Goal: Information Seeking & Learning: Learn about a topic

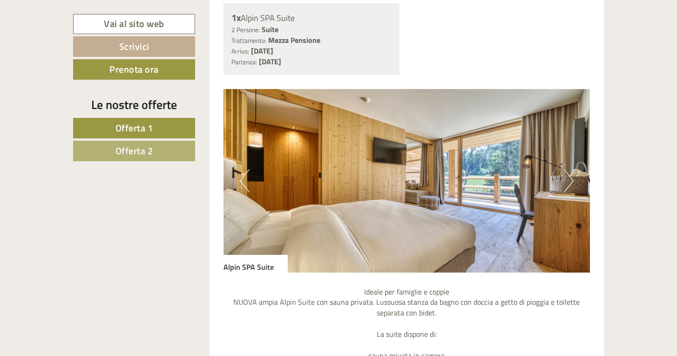
scroll to position [592, 0]
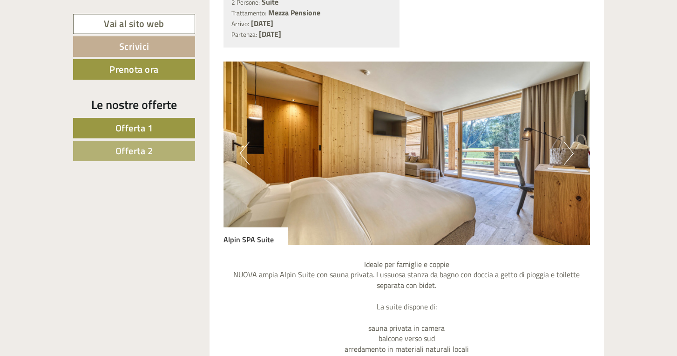
click at [566, 149] on button "Next" at bounding box center [569, 153] width 10 height 23
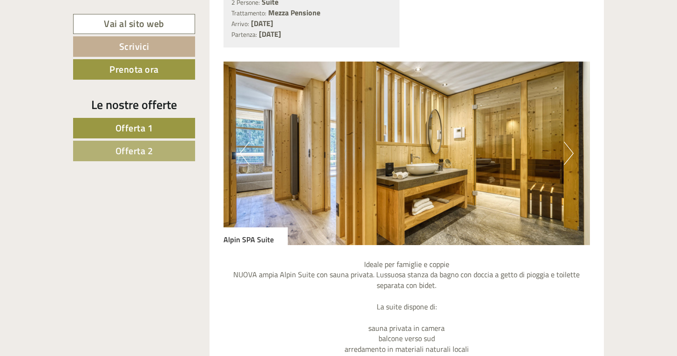
click at [566, 148] on button "Next" at bounding box center [569, 153] width 10 height 23
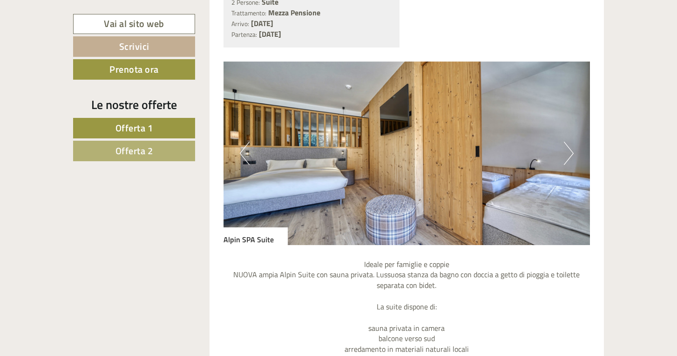
click at [566, 148] on button "Next" at bounding box center [569, 153] width 10 height 23
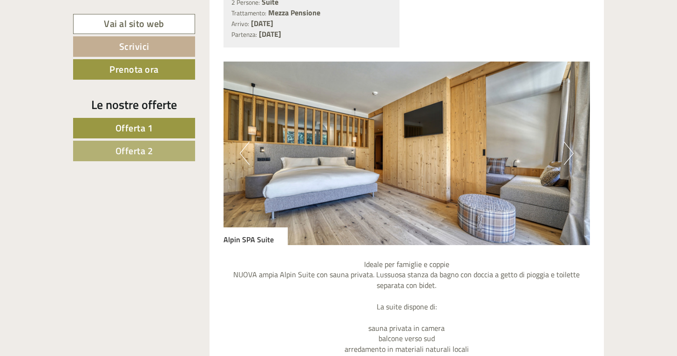
click at [566, 148] on button "Next" at bounding box center [569, 153] width 10 height 23
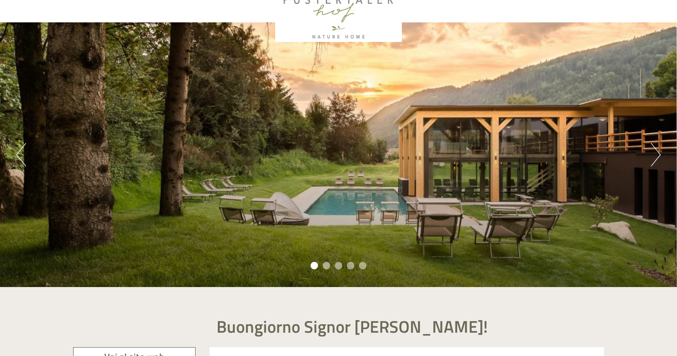
scroll to position [48, 0]
click at [657, 148] on button "Next" at bounding box center [656, 154] width 10 height 23
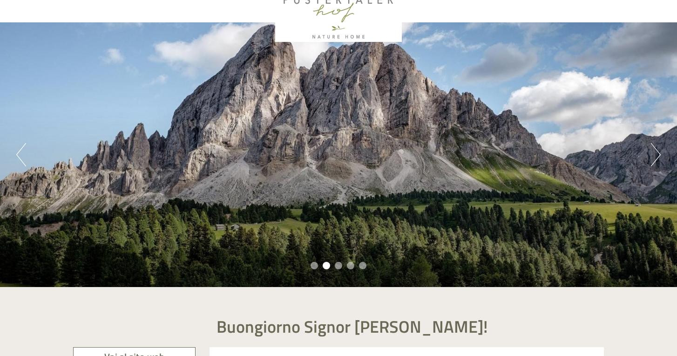
click at [657, 148] on button "Next" at bounding box center [656, 154] width 10 height 23
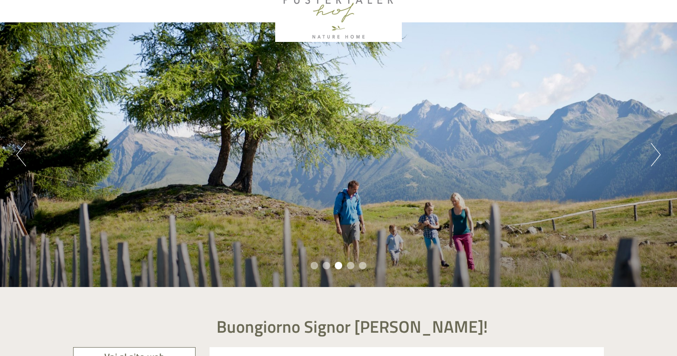
click at [657, 148] on button "Next" at bounding box center [656, 154] width 10 height 23
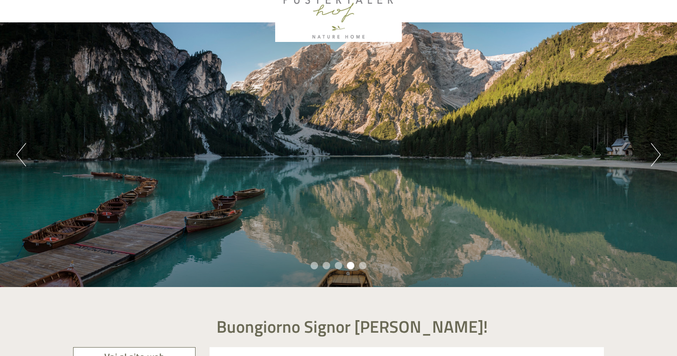
click at [657, 148] on button "Next" at bounding box center [656, 154] width 10 height 23
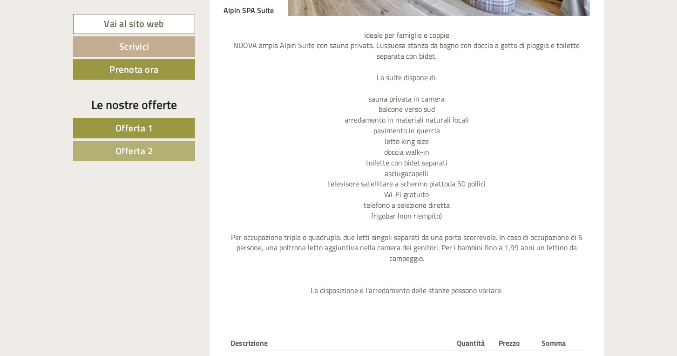
scroll to position [966, 0]
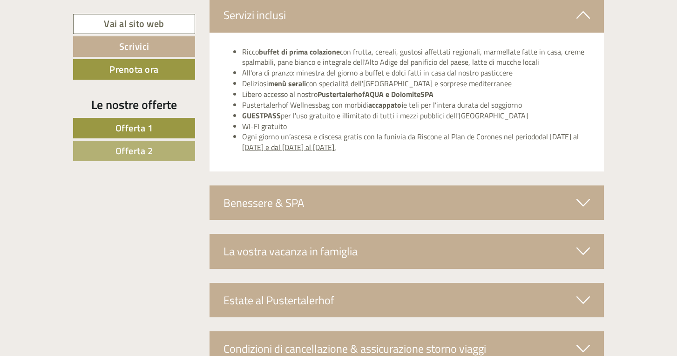
click at [437, 234] on div "La vostra vacanza in famiglia" at bounding box center [407, 251] width 395 height 34
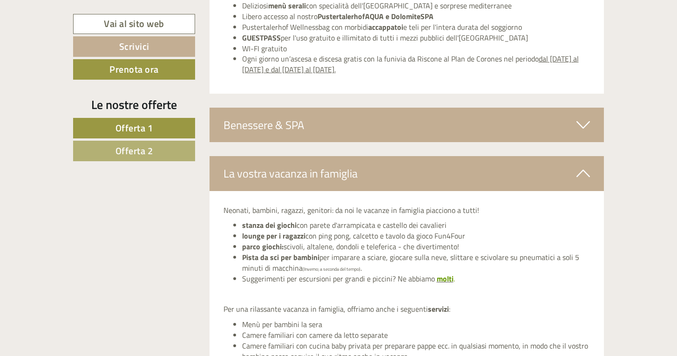
scroll to position [2283, 0]
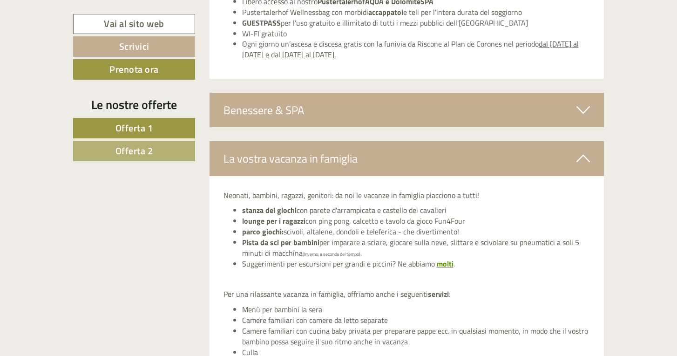
click at [441, 258] on span "molti" at bounding box center [445, 263] width 17 height 11
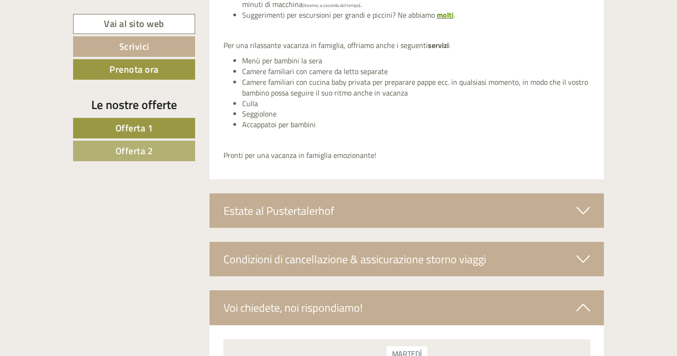
scroll to position [2529, 0]
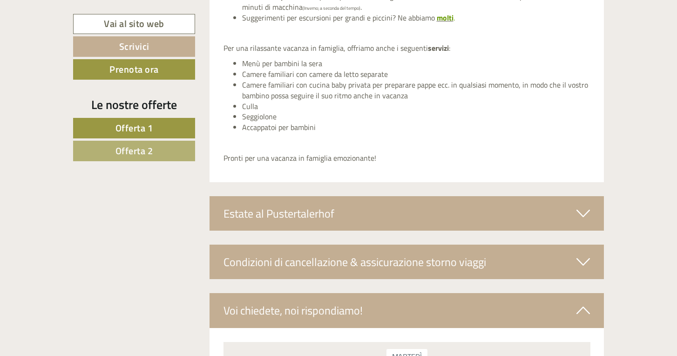
click at [425, 244] on div "Condizioni di cancellazione & assicurazione storno viaggi" at bounding box center [407, 261] width 395 height 34
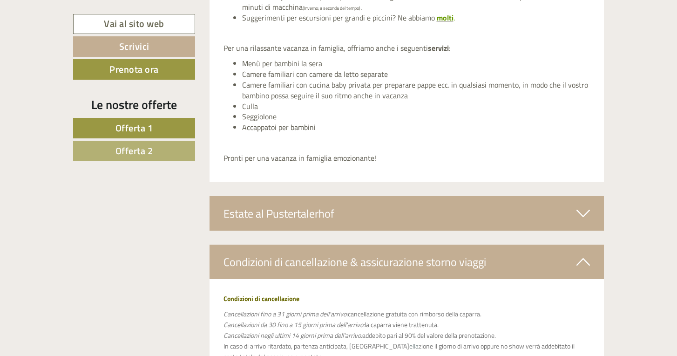
click at [425, 244] on div "Condizioni di cancellazione & assicurazione storno viaggi" at bounding box center [407, 261] width 395 height 34
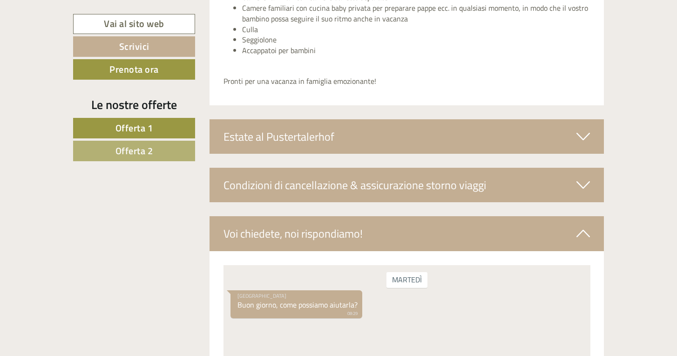
click at [423, 216] on div "Voi chiedete, noi rispondiamo!" at bounding box center [407, 233] width 395 height 34
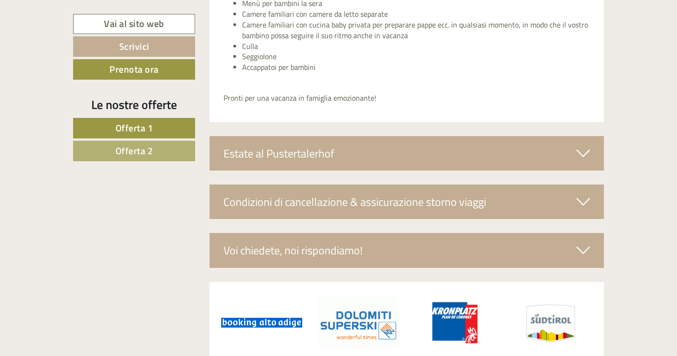
click at [423, 233] on div "Voi chiedete, noi rispondiamo!" at bounding box center [407, 250] width 395 height 34
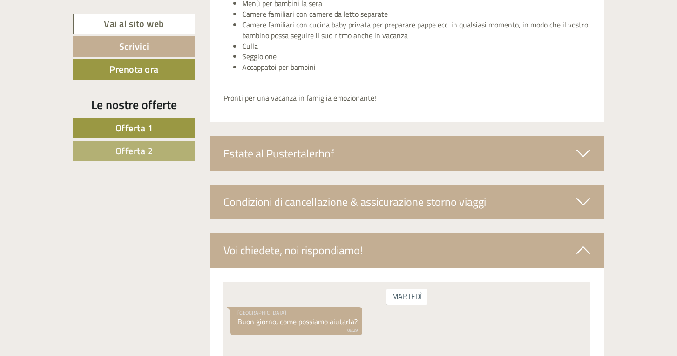
click at [422, 233] on div "Voi chiedete, noi rispondiamo!" at bounding box center [407, 250] width 395 height 34
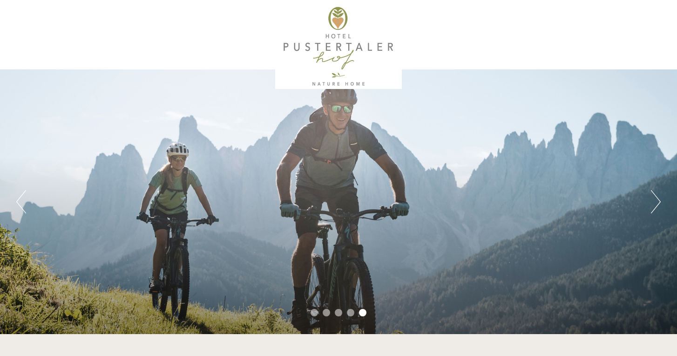
scroll to position [502, 0]
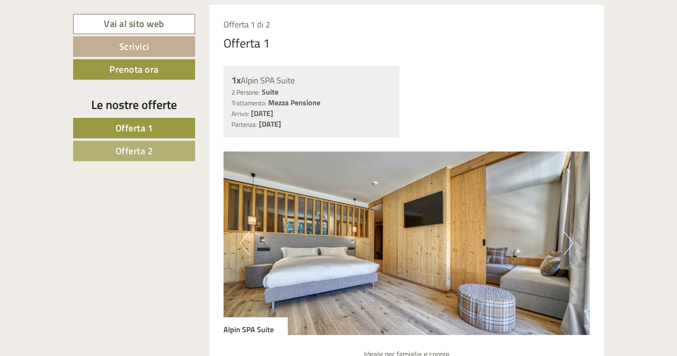
click at [579, 237] on img at bounding box center [407, 242] width 367 height 183
click at [572, 237] on button "Next" at bounding box center [569, 242] width 10 height 23
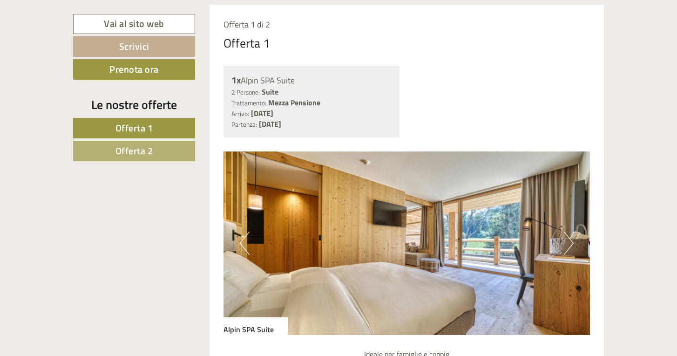
click at [572, 237] on button "Next" at bounding box center [569, 242] width 10 height 23
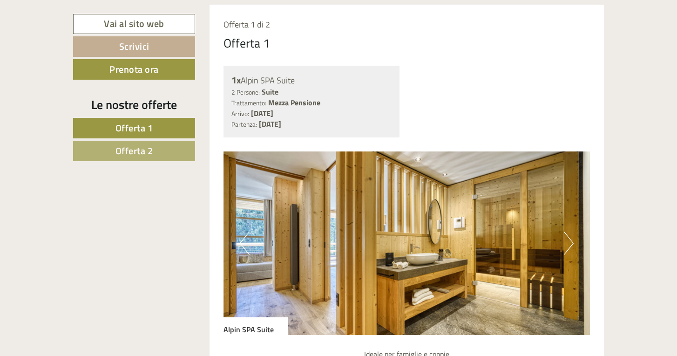
click at [572, 237] on button "Next" at bounding box center [569, 242] width 10 height 23
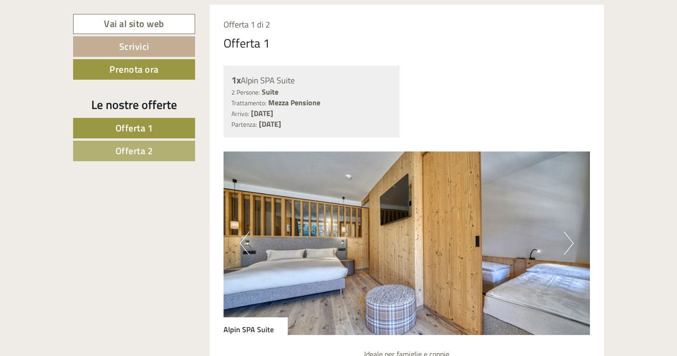
click at [572, 237] on button "Next" at bounding box center [569, 242] width 10 height 23
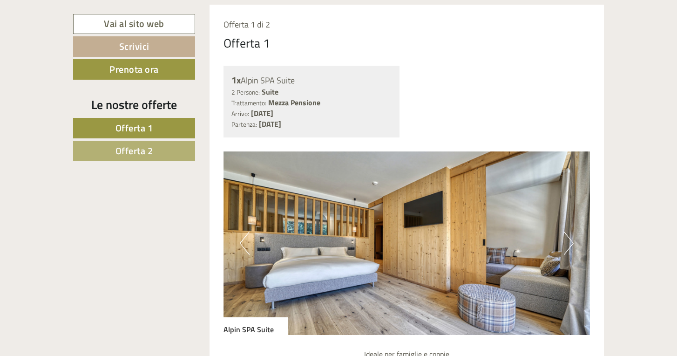
click at [572, 237] on button "Next" at bounding box center [569, 242] width 10 height 23
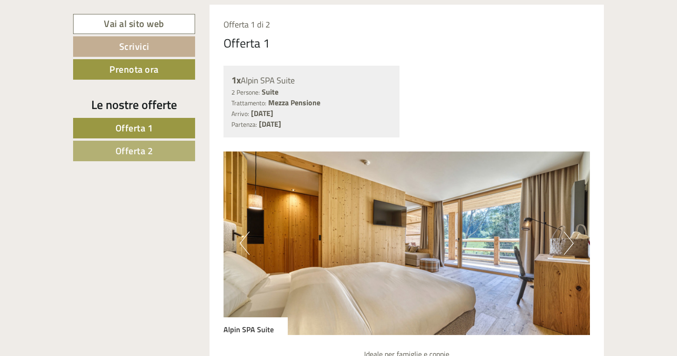
click at [572, 237] on button "Next" at bounding box center [569, 242] width 10 height 23
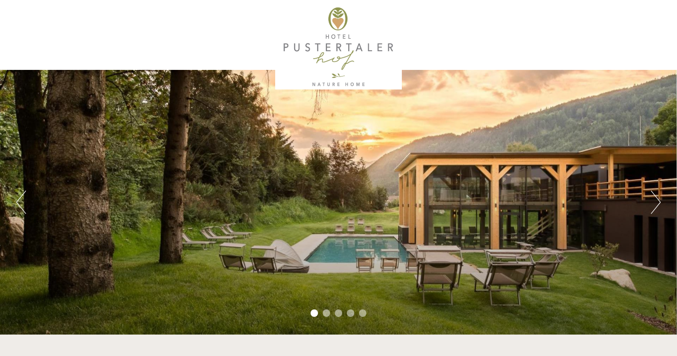
scroll to position [0, 0]
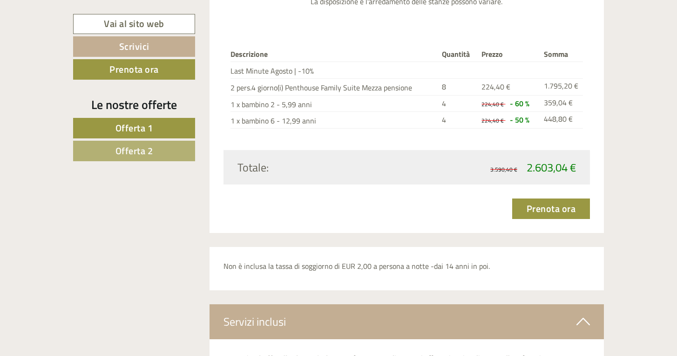
scroll to position [1881, 0]
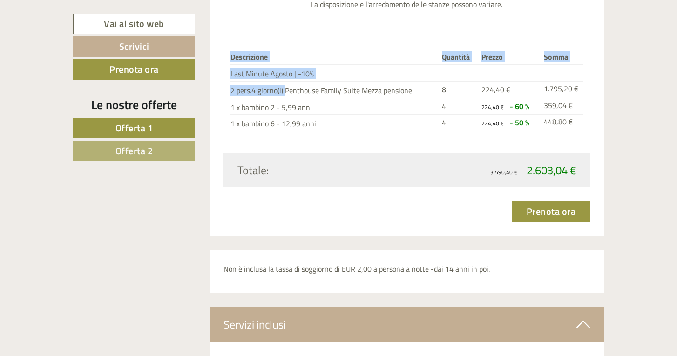
drag, startPoint x: 369, startPoint y: 110, endPoint x: 277, endPoint y: 64, distance: 103.1
click at [277, 64] on div "Descrizione Quantità Prezzo Somma Last Minute Agosto | -10% 2 pers.4 giorno(i) …" at bounding box center [407, 90] width 367 height 124
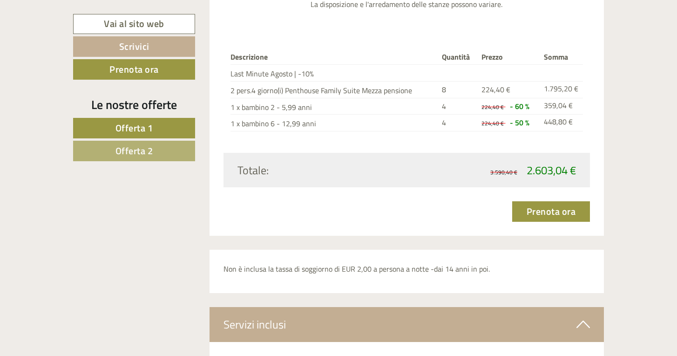
click at [322, 115] on td "1 x bambino 6 - 12,99 anni" at bounding box center [335, 123] width 208 height 17
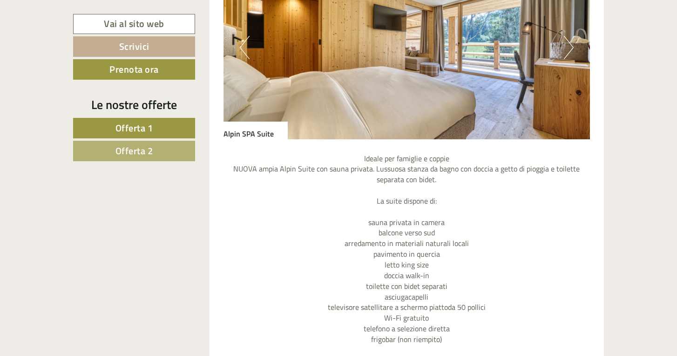
scroll to position [611, 0]
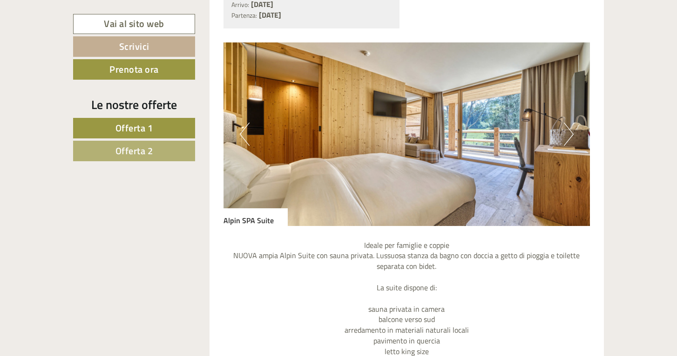
click at [565, 127] on button "Next" at bounding box center [569, 133] width 10 height 23
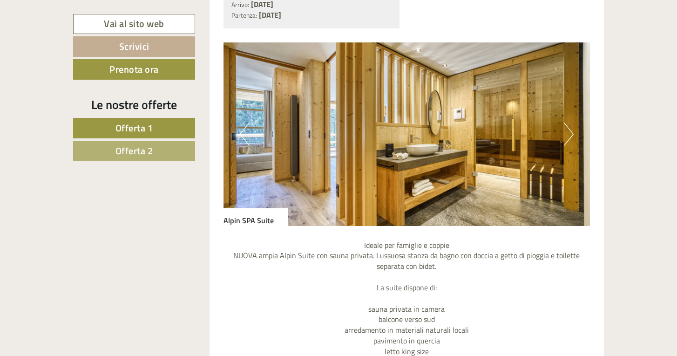
click at [570, 128] on button "Next" at bounding box center [569, 133] width 10 height 23
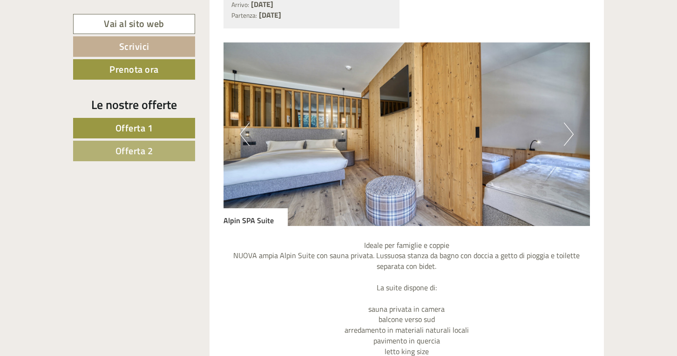
click at [570, 128] on button "Next" at bounding box center [569, 133] width 10 height 23
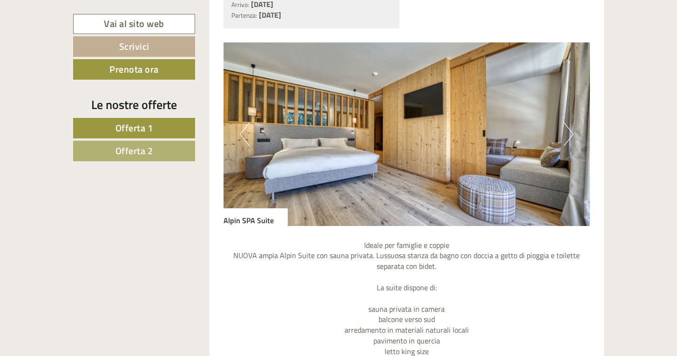
click at [570, 128] on button "Next" at bounding box center [569, 133] width 10 height 23
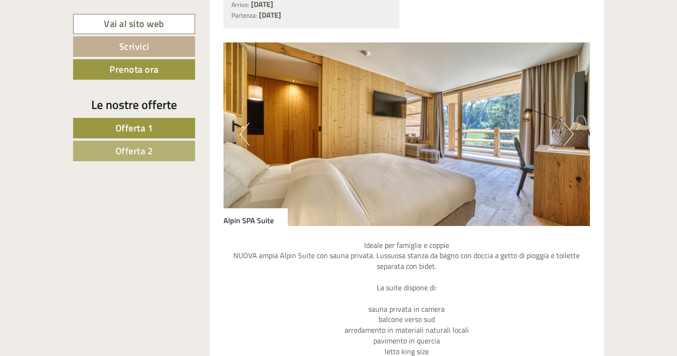
click at [570, 128] on button "Next" at bounding box center [569, 133] width 10 height 23
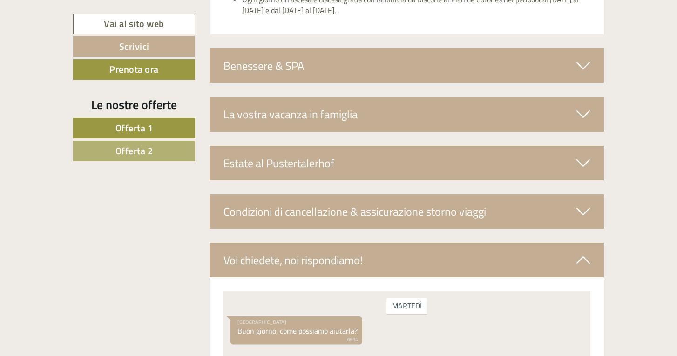
scroll to position [2333, 0]
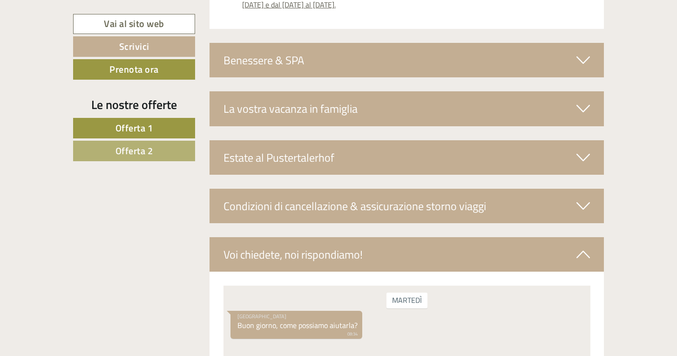
click at [362, 91] on div "La vostra vacanza in famiglia" at bounding box center [407, 108] width 395 height 34
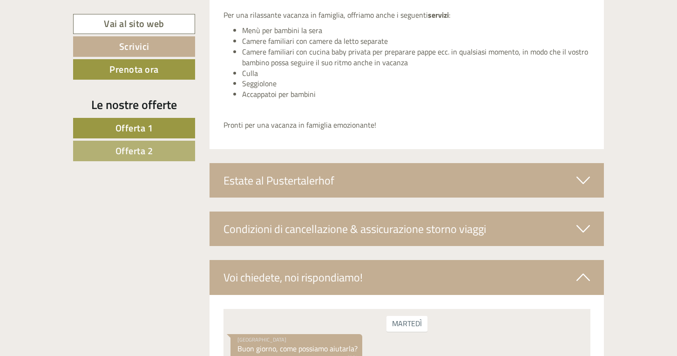
scroll to position [2702, 0]
